Goal: Information Seeking & Learning: Learn about a topic

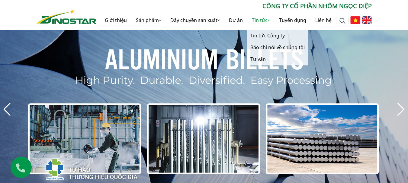
click at [261, 17] on link "Tin tức" at bounding box center [260, 20] width 27 height 19
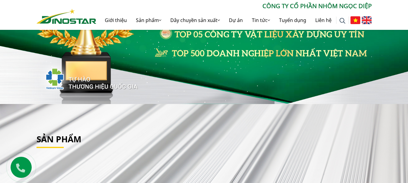
scroll to position [188, 0]
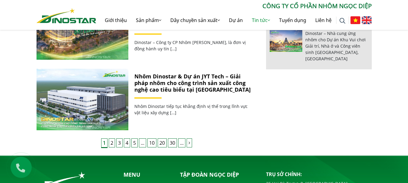
scroll to position [603, 0]
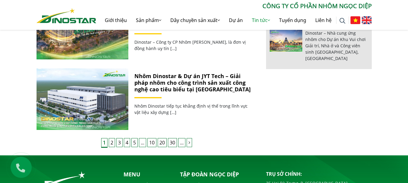
click at [112, 142] on link "2" at bounding box center [112, 142] width 6 height 9
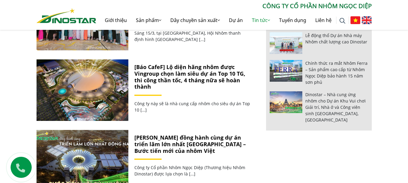
scroll to position [543, 0]
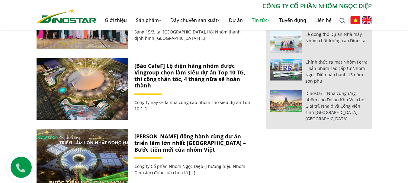
click at [182, 75] on link "[Báo CafeF] Lộ diện hãng nhôm được Vingroup chọn làm siêu dự án Top 10 TG, thi …" at bounding box center [189, 75] width 111 height 27
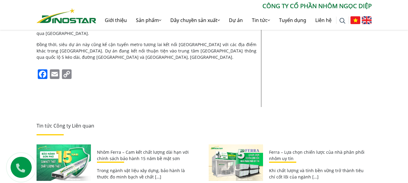
scroll to position [1146, 0]
